Goal: Task Accomplishment & Management: Manage account settings

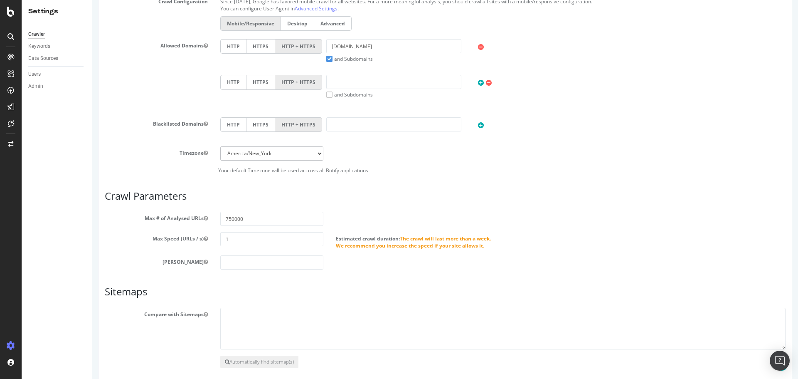
scroll to position [289, 0]
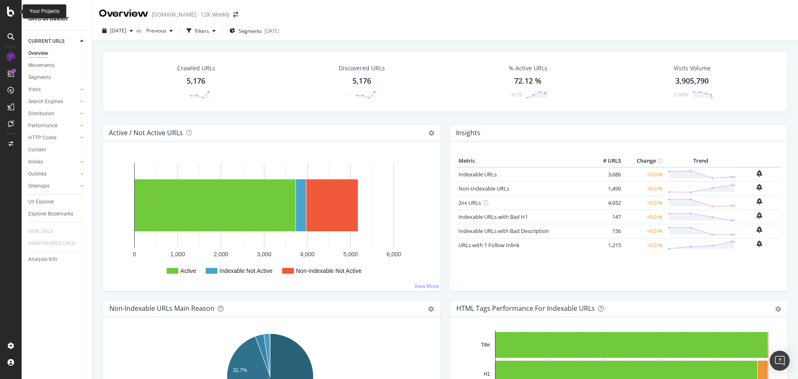
click at [13, 16] on icon at bounding box center [10, 12] width 7 height 10
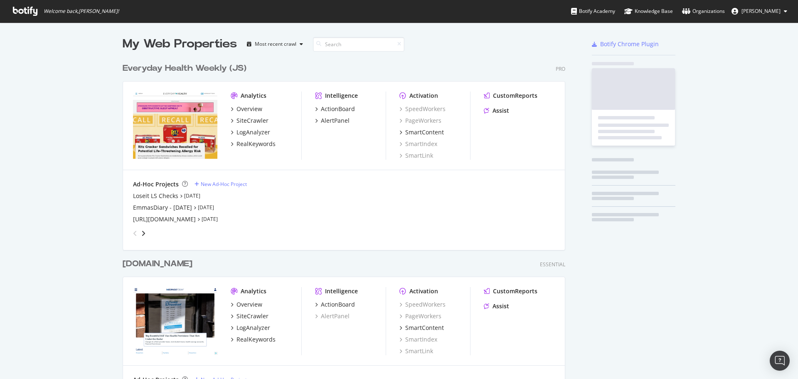
scroll to position [373, 786]
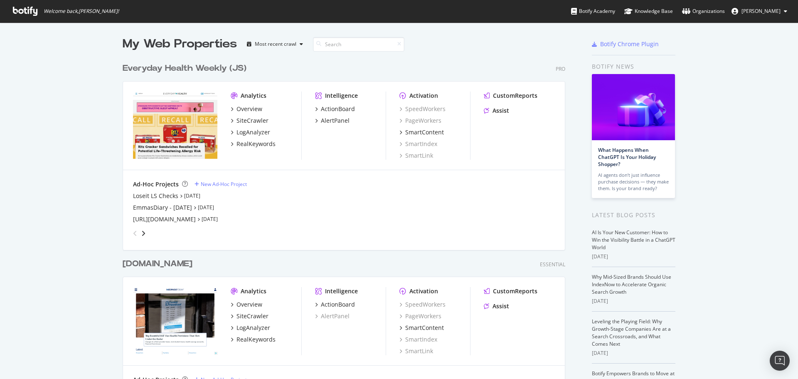
click at [212, 67] on div "Everyday Health Weekly (JS)" at bounding box center [185, 68] width 124 height 12
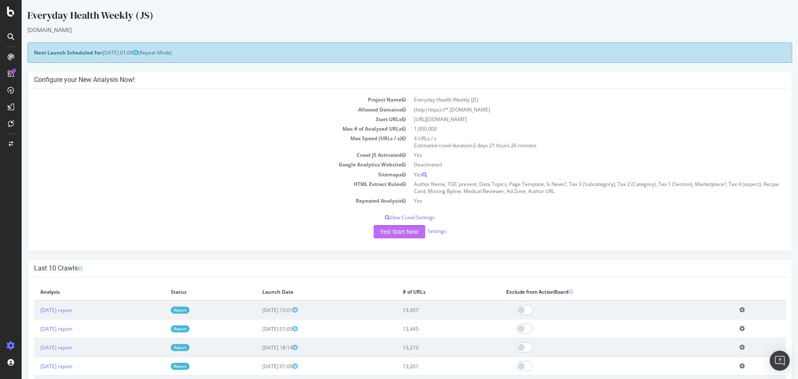
click at [386, 230] on button "Yes! Start Now" at bounding box center [400, 231] width 52 height 13
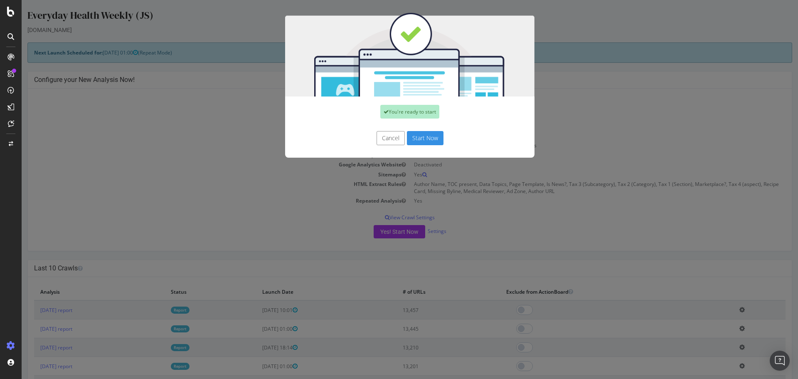
click at [424, 138] on button "Start Now" at bounding box center [425, 138] width 37 height 14
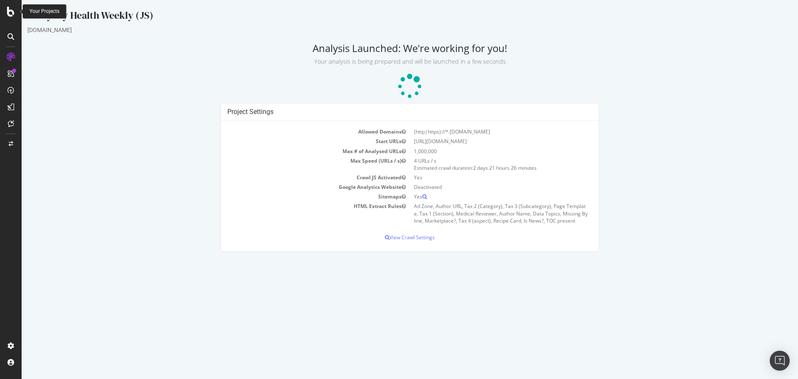
click at [14, 13] on icon at bounding box center [10, 12] width 7 height 10
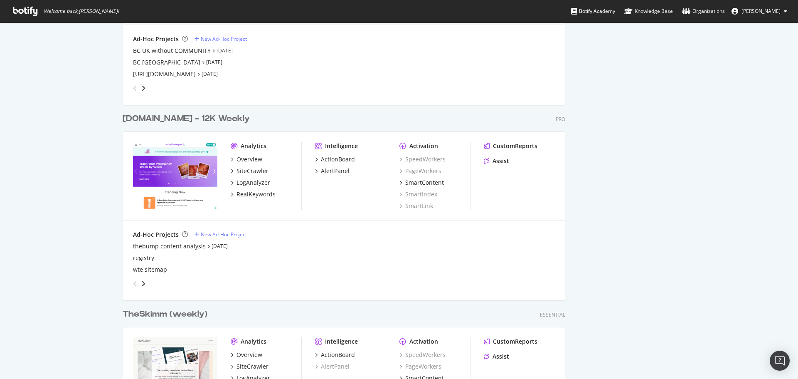
scroll to position [1289, 0]
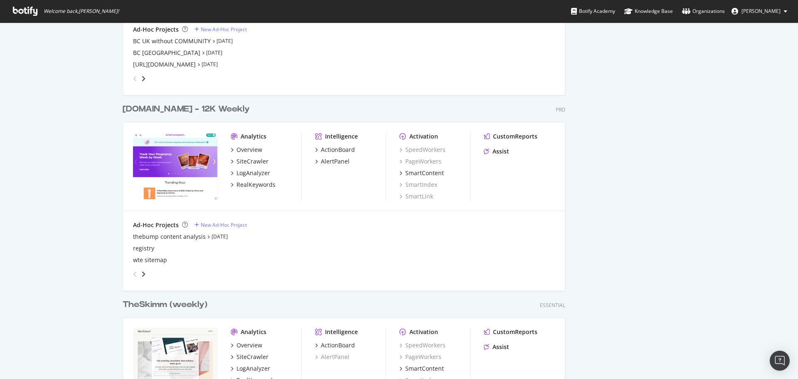
click at [180, 107] on div "whattoexpect.com - 12K Weekly" at bounding box center [186, 109] width 127 height 12
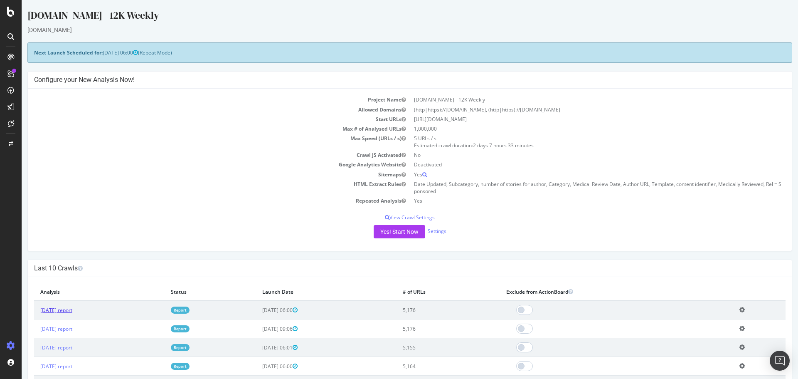
click at [63, 310] on link "2025 Aug. 15th report" at bounding box center [56, 309] width 32 height 7
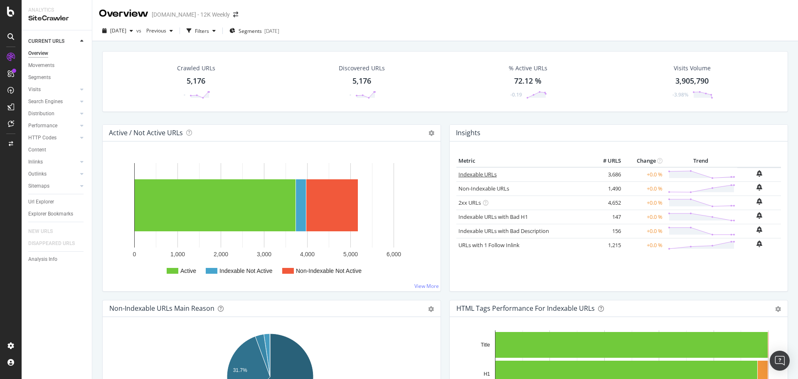
click at [470, 173] on link "Indexable URLs" at bounding box center [478, 173] width 38 height 7
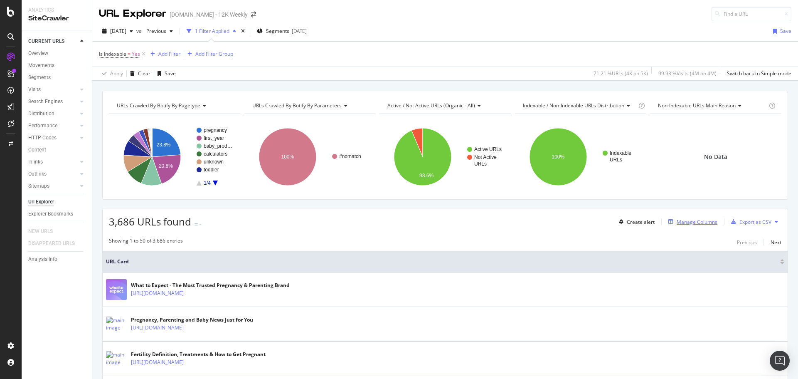
click at [699, 225] on div "Manage Columns" at bounding box center [697, 221] width 41 height 7
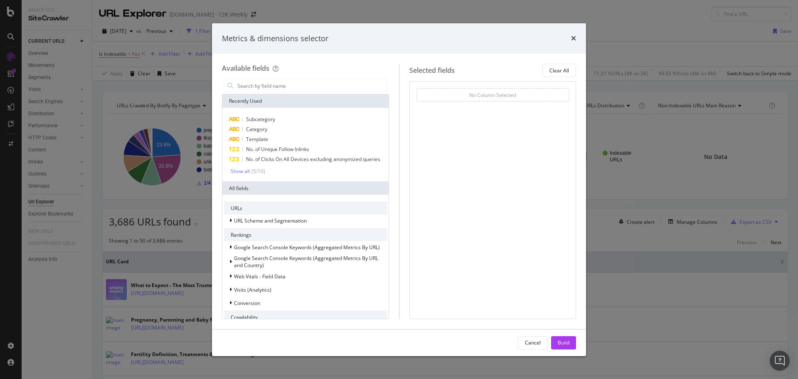
scroll to position [190, 0]
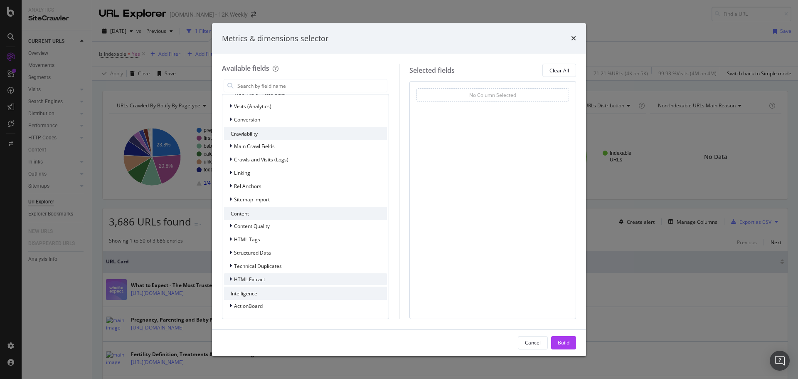
click at [250, 282] on span "HTML Extract" at bounding box center [249, 279] width 31 height 7
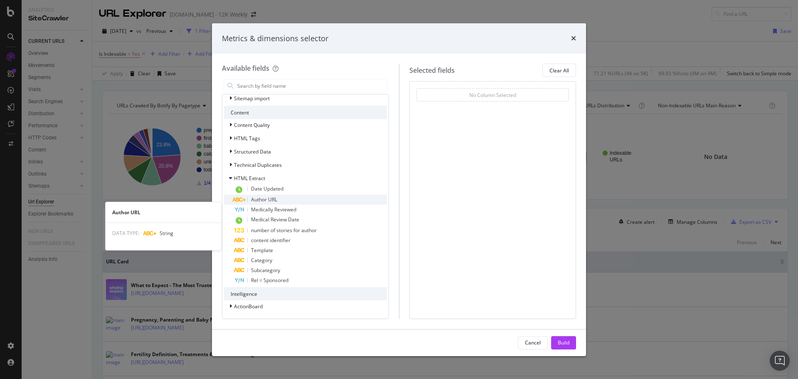
scroll to position [291, 0]
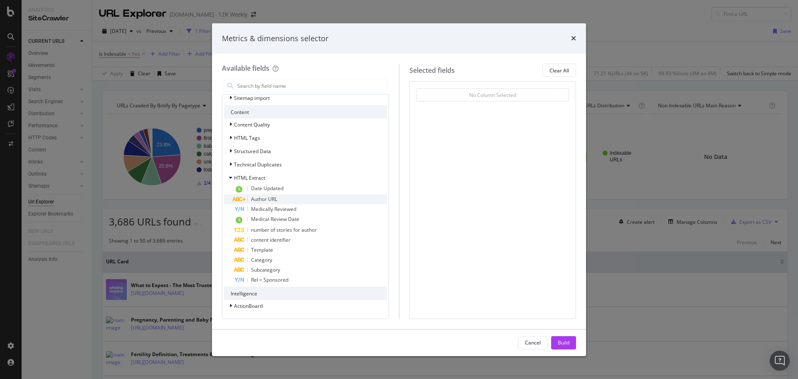
click at [271, 198] on span "Author URL" at bounding box center [264, 198] width 26 height 7
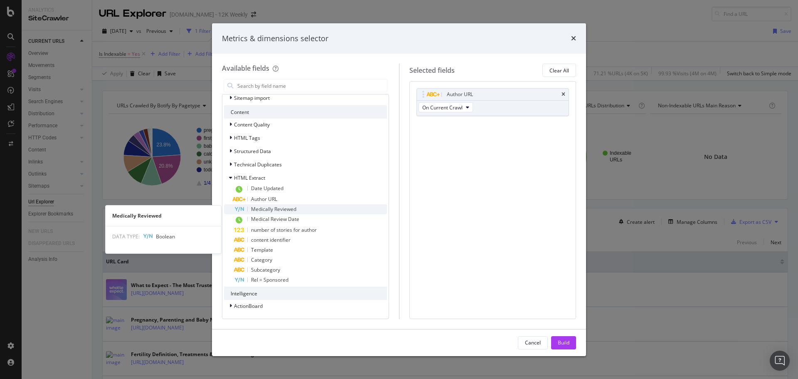
click at [273, 210] on span "Medically Reviewed" at bounding box center [273, 208] width 45 height 7
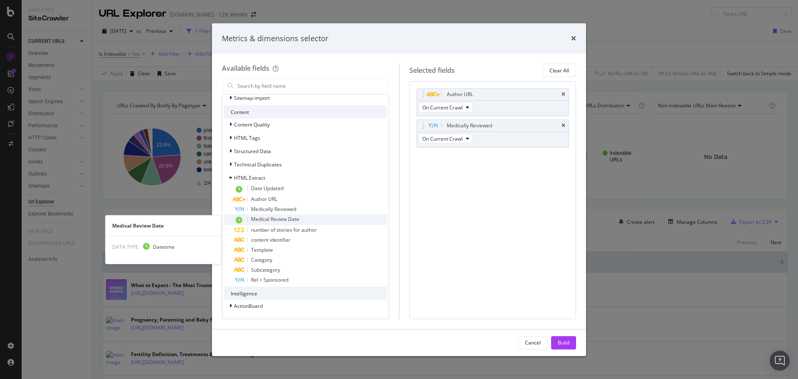
click at [276, 218] on span "Medical Review Date" at bounding box center [275, 218] width 48 height 7
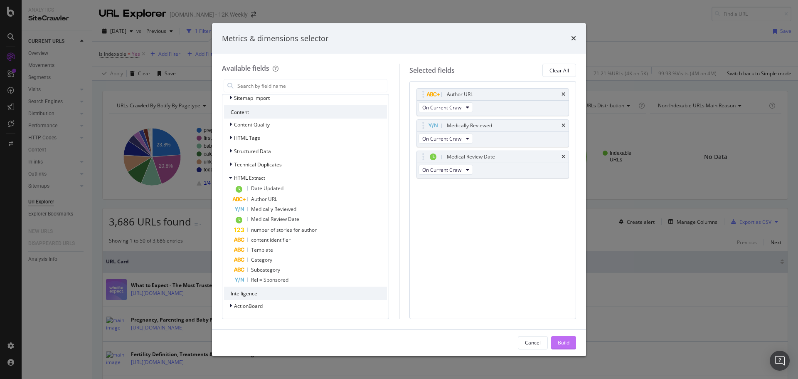
click at [557, 342] on button "Build" at bounding box center [563, 342] width 25 height 13
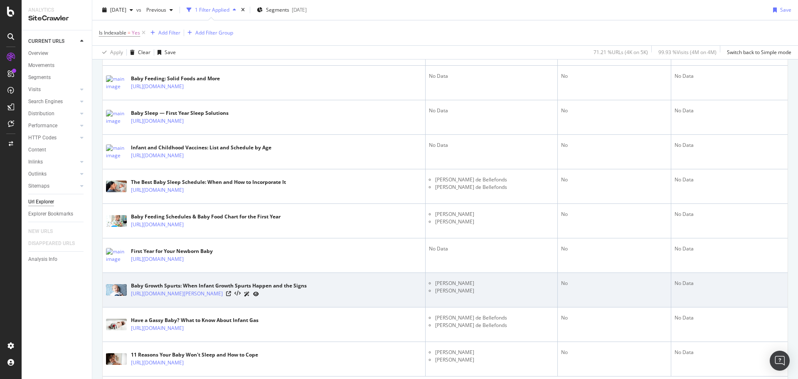
scroll to position [1671, 0]
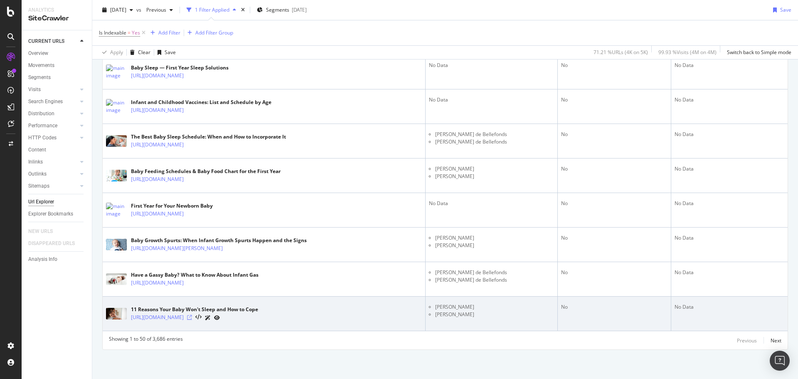
click at [192, 315] on icon at bounding box center [189, 317] width 5 height 5
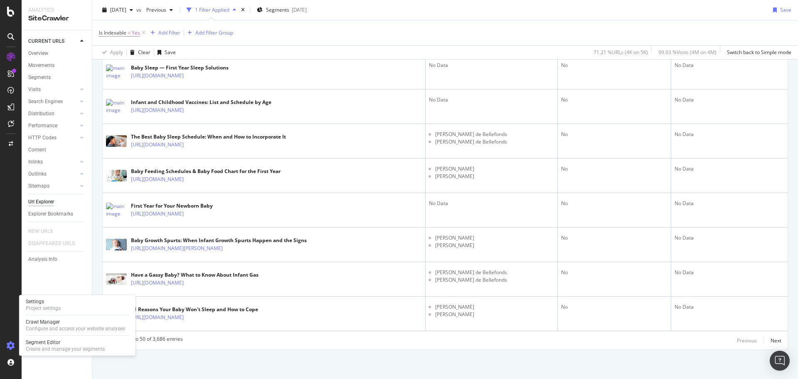
click at [9, 344] on icon at bounding box center [11, 345] width 8 height 8
click at [39, 307] on div "Project settings" at bounding box center [43, 308] width 35 height 7
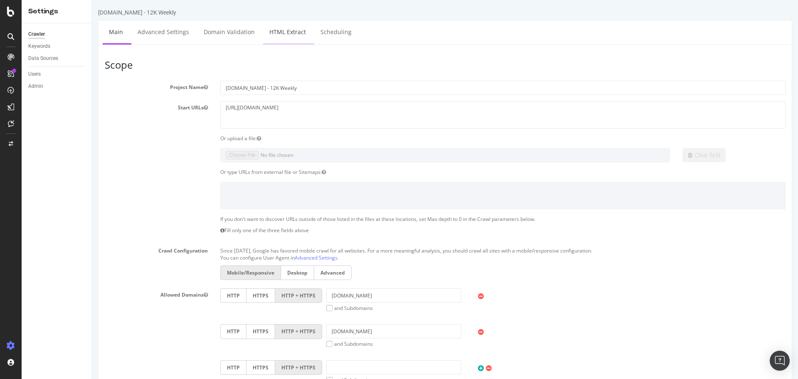
click at [288, 31] on link "HTML Extract" at bounding box center [287, 31] width 49 height 23
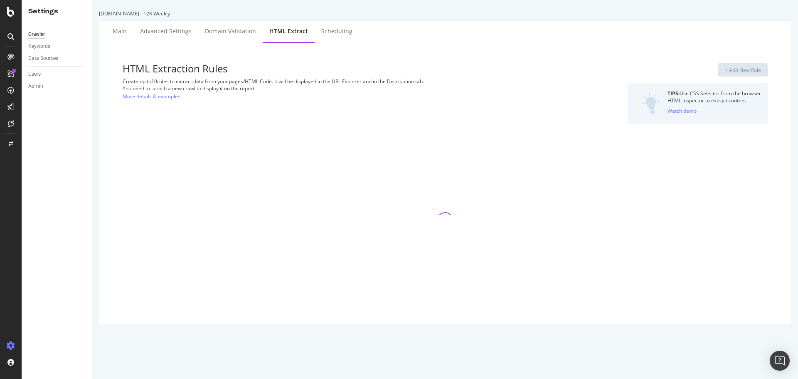
select select "d"
select select "std_1"
select select "count"
select select "d"
select select "std_1"
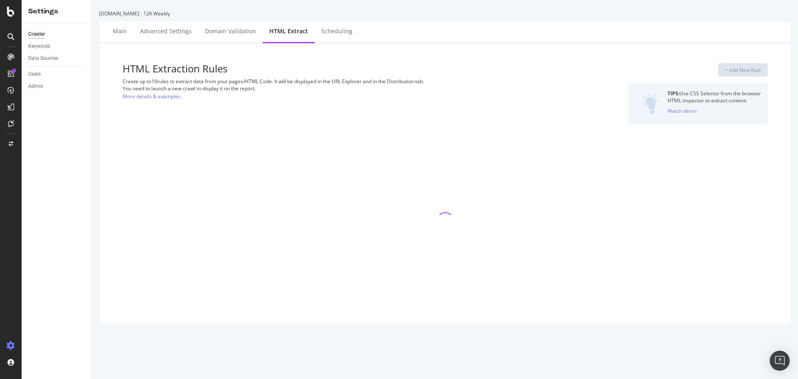
select select "list"
select select "exist"
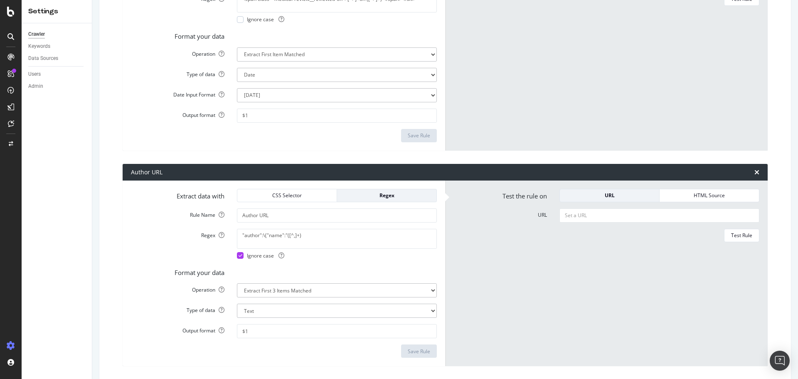
scroll to position [998, 0]
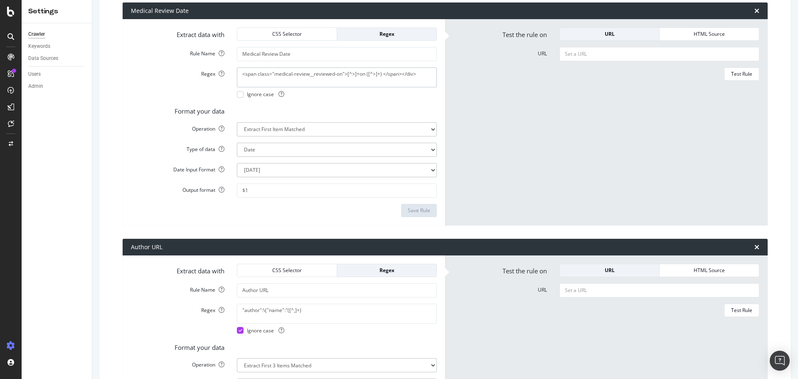
drag, startPoint x: 422, startPoint y: 74, endPoint x: 137, endPoint y: 58, distance: 285.7
click at [114, 58] on div "HTML Extraction Rules Create up to 10 rules to extract data from your pages/HTM…" at bounding box center [445, 181] width 679 height 2259
paste textarea "class="show-changes-modal" data-tracking-location="byline">([^<]+)<\/a"
type textarea "class="show-changes-modal" data-tracking-location="byline">([^<]+)<\/a>"
click at [415, 209] on div "Save Rule" at bounding box center [419, 210] width 22 height 7
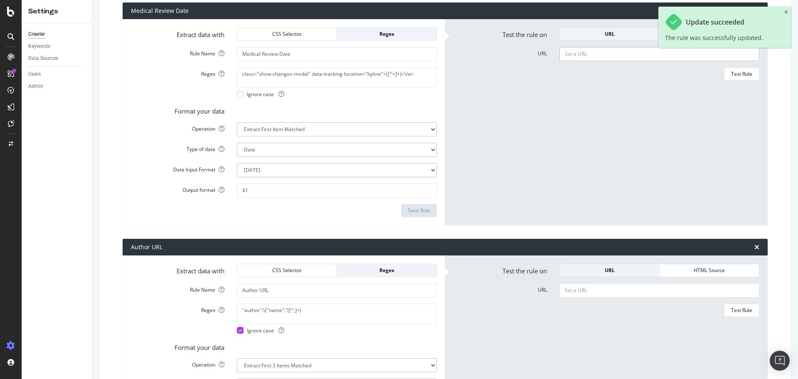
drag, startPoint x: 601, startPoint y: 57, endPoint x: 613, endPoint y: 61, distance: 12.2
paste input "https://www.whattoexpect.com/first-year/baby-sleep-problems.aspx"
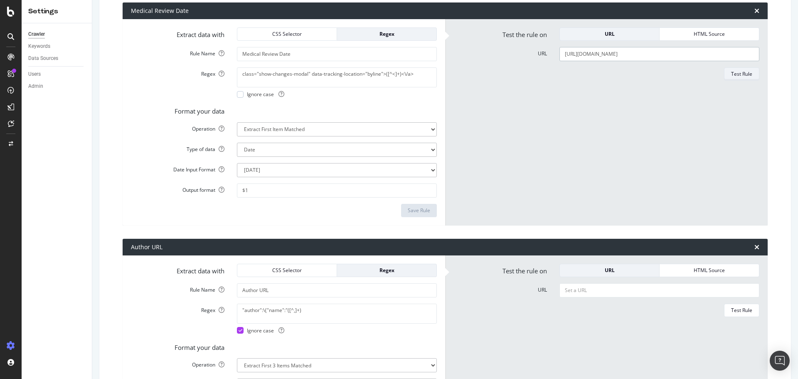
type input "https://www.whattoexpect.com/first-year/baby-sleep-problems.aspx"
click at [739, 77] on div "Test Rule" at bounding box center [741, 73] width 21 height 7
drag, startPoint x: 418, startPoint y: 71, endPoint x: 206, endPoint y: 77, distance: 212.2
click at [201, 79] on div "Regex class="show-changes-modal" data-tracking-location="byline">([^<]+)<\/a> I…" at bounding box center [284, 82] width 319 height 30
paste textarea "medical-review__reviewed-on"[^>]*>.*?<a[^>]*"
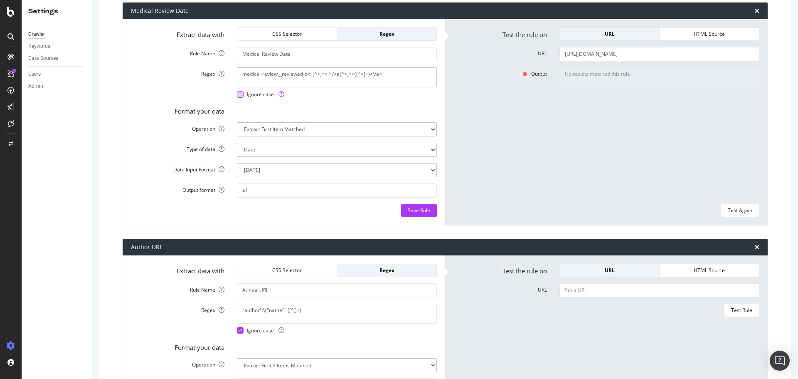
type textarea "medical-review__reviewed-on"[^>]*>.*?<a[^>]*>([^<]+)<\/a>"
click at [237, 94] on div at bounding box center [240, 94] width 7 height 7
click at [408, 207] on div "Save Rule" at bounding box center [419, 210] width 22 height 7
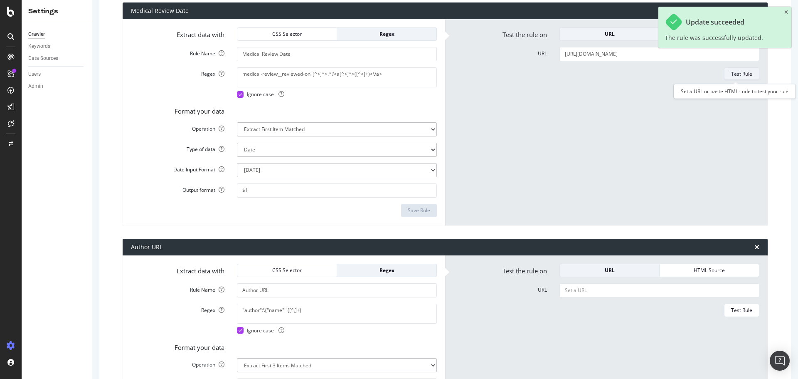
click at [737, 77] on div "Test Rule" at bounding box center [741, 73] width 21 height 7
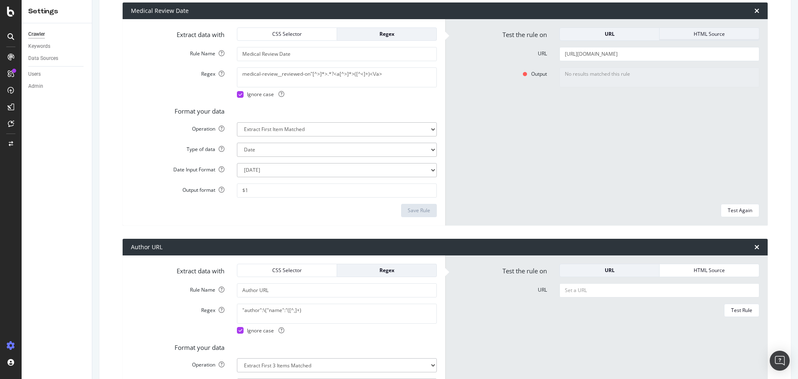
click at [680, 36] on div "HTML Source" at bounding box center [710, 33] width 86 height 7
click at [603, 113] on textarea "No results matched this rule" at bounding box center [660, 111] width 200 height 20
click at [623, 54] on textarea "HTML code" at bounding box center [660, 57] width 200 height 20
paste textarea "<div><img class="medical-review__icon" src="//images.agoramedia.com/wte3.0/gcms…"
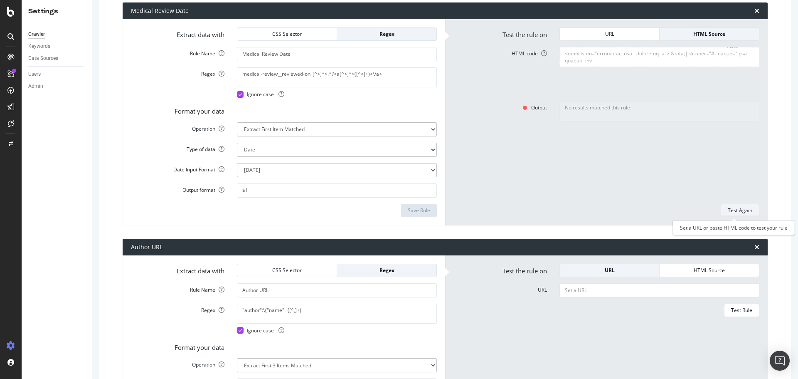
type textarea "<div><img class="medical-review__icon" src="//images.agoramedia.com/wte3.0/gcms…"
click at [728, 208] on div "Test Again" at bounding box center [740, 210] width 25 height 7
drag, startPoint x: 279, startPoint y: 76, endPoint x: 256, endPoint y: 74, distance: 22.5
click at [234, 73] on div "medical-review__reviewed-on"[^>]*>.*?<a[^>]*>([^<]+)<\/a> Ignore case" at bounding box center [337, 82] width 212 height 30
paste textarea "show-changes-modal"[^>]*>([^<]+)"
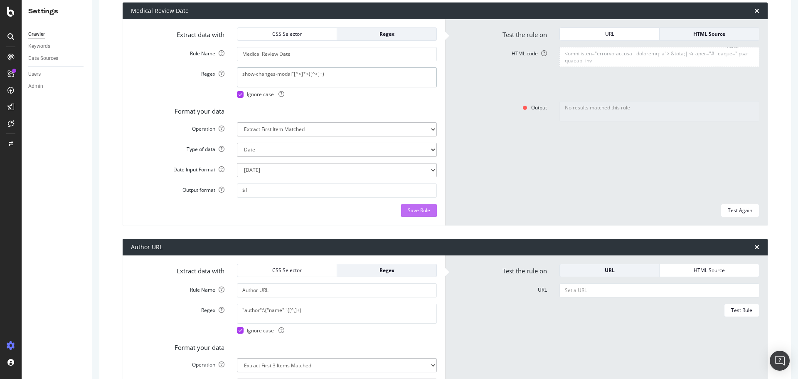
type textarea "show-changes-modal"[^>]*>([^<]+)"
click at [412, 208] on div "Save Rule" at bounding box center [419, 210] width 22 height 7
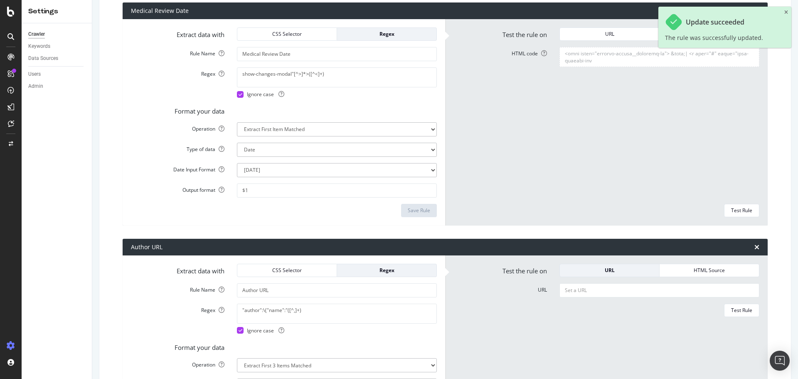
click at [714, 66] on textarea "HTML code" at bounding box center [660, 57] width 200 height 20
click at [743, 210] on div "Test Rule" at bounding box center [741, 210] width 21 height 7
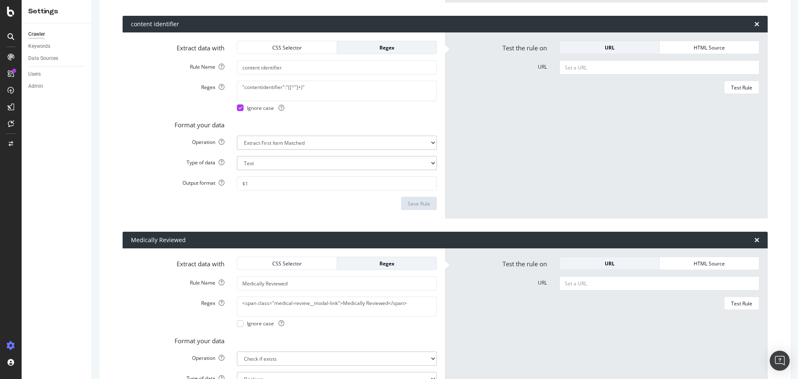
scroll to position [1788, 0]
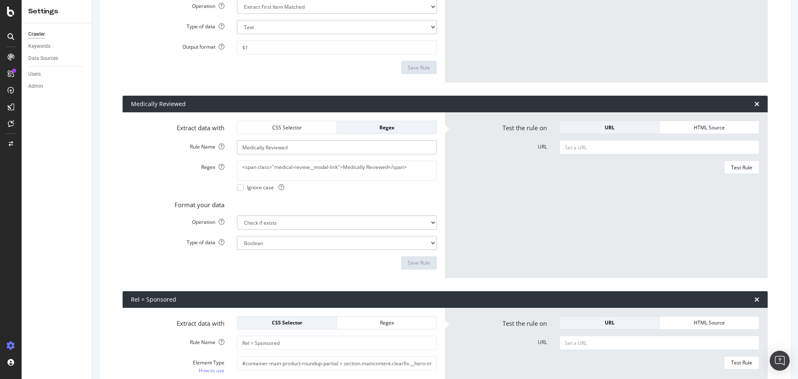
drag, startPoint x: 259, startPoint y: 147, endPoint x: 361, endPoint y: 148, distance: 101.5
type input "Medical Reviewer"
drag, startPoint x: 424, startPoint y: 173, endPoint x: 72, endPoint y: 149, distance: 352.6
click at [72, 149] on div "Settings Crawler Keywords Data Sources Users Admin whattoexpect.com - 12K Weekl…" at bounding box center [410, 189] width 777 height 379
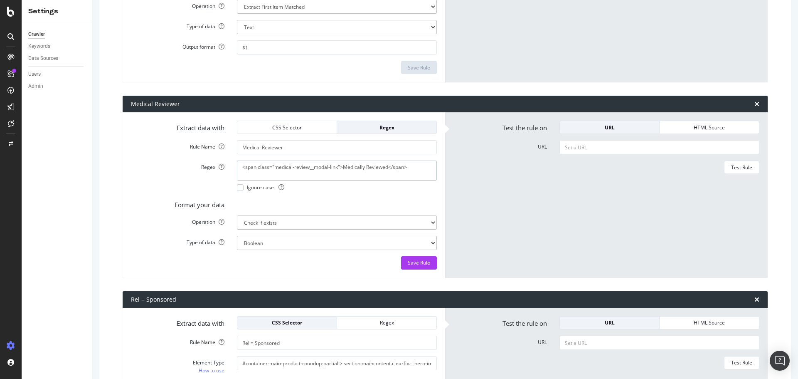
paste textarea "data-link-text="[^"]*">([^<]+)<\/a"
type textarea "data-link-text="[^"]*">([^<]+)<\/a>"
click at [415, 262] on div "Save Rule" at bounding box center [419, 262] width 22 height 7
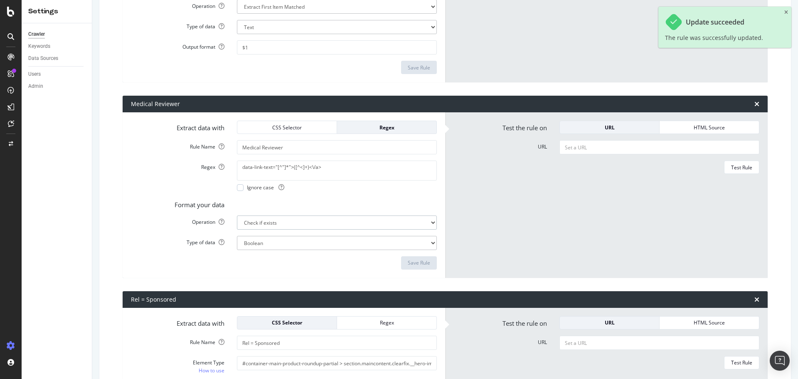
select select "first"
select select "s"
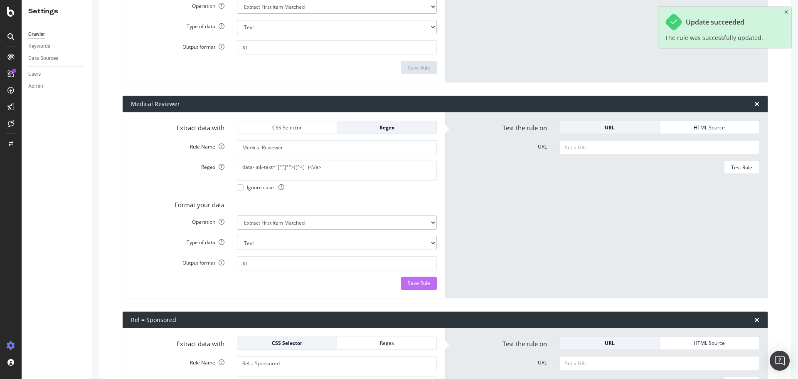
click at [408, 281] on div "Save Rule" at bounding box center [419, 282] width 22 height 7
drag, startPoint x: 706, startPoint y: 122, endPoint x: 678, endPoint y: 137, distance: 31.1
click at [706, 122] on div "HTML Source" at bounding box center [710, 127] width 86 height 12
paste textarea "<div><img class="medical-review__icon" src="//images.agoramedia.com/wte3.0/gcms…"
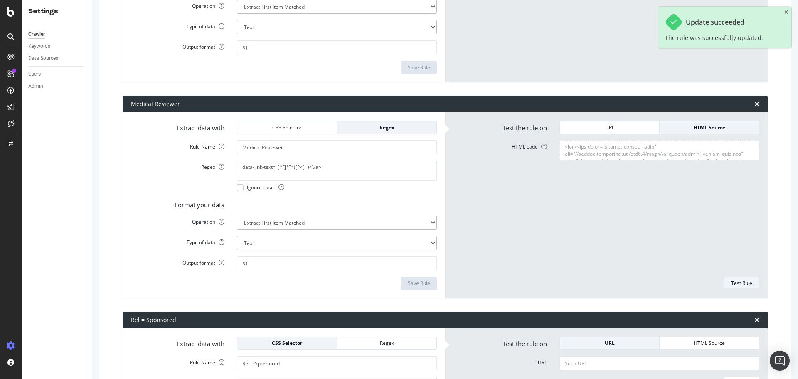
scroll to position [148, 0]
type textarea "<div><img class="medical-review__icon" src="//images.agoramedia.com/wte3.0/gcms…"
click at [737, 280] on div "Test Rule" at bounding box center [741, 282] width 21 height 7
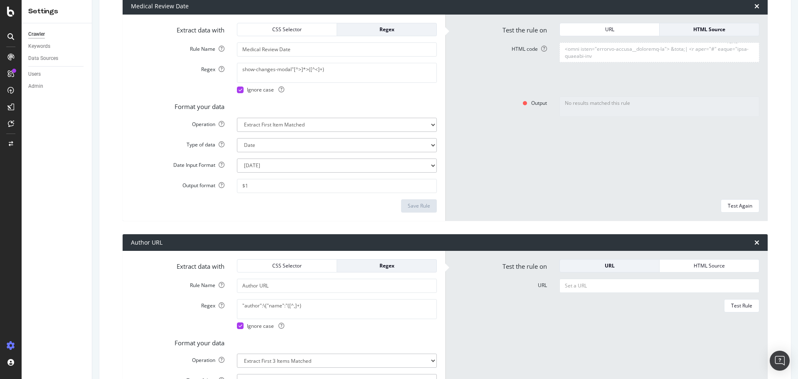
scroll to position [998, 0]
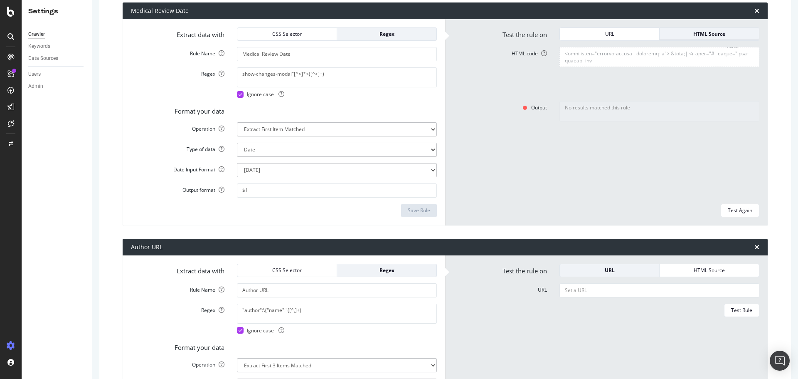
click at [707, 34] on div "HTML Source" at bounding box center [710, 33] width 86 height 7
drag, startPoint x: 561, startPoint y: 52, endPoint x: 725, endPoint y: 163, distance: 198.5
click at [725, 163] on form "Test the rule on URL HTML Source HTML code Output No results matched this rule …" at bounding box center [607, 122] width 306 height 190
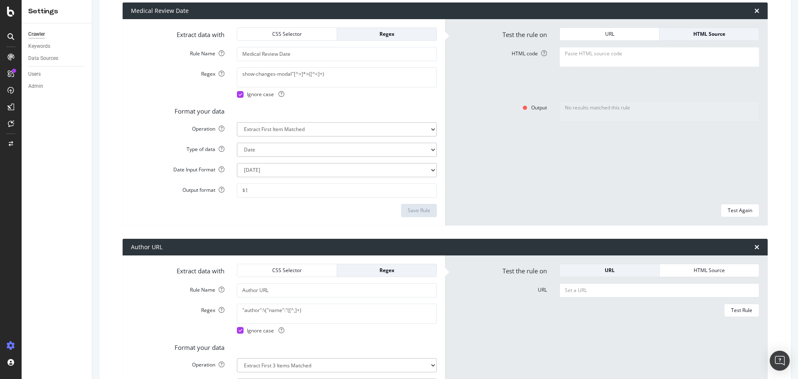
paste textarea "<div><img class="medical-review__icon" src="//images.agoramedia.com/wte3.0/gcms…"
type textarea "<div><img class="medical-review__icon" src="//images.agoramedia.com/wte3.0/gcms…"
click at [734, 210] on div "Test Again" at bounding box center [740, 210] width 25 height 7
type textarea "2025-07-29T00:00:00Z"
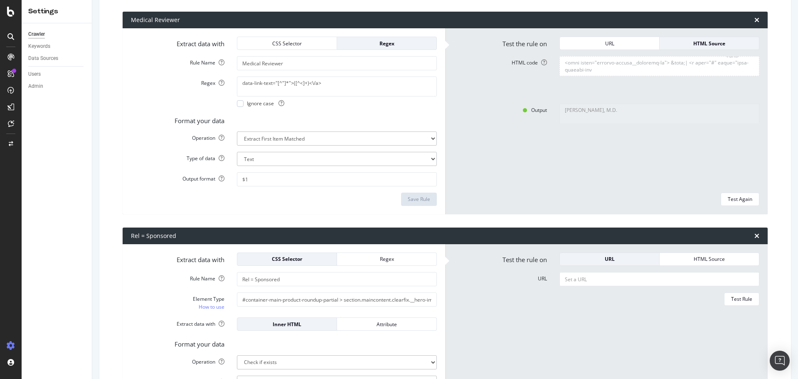
scroll to position [1913, 0]
